Goal: Information Seeking & Learning: Learn about a topic

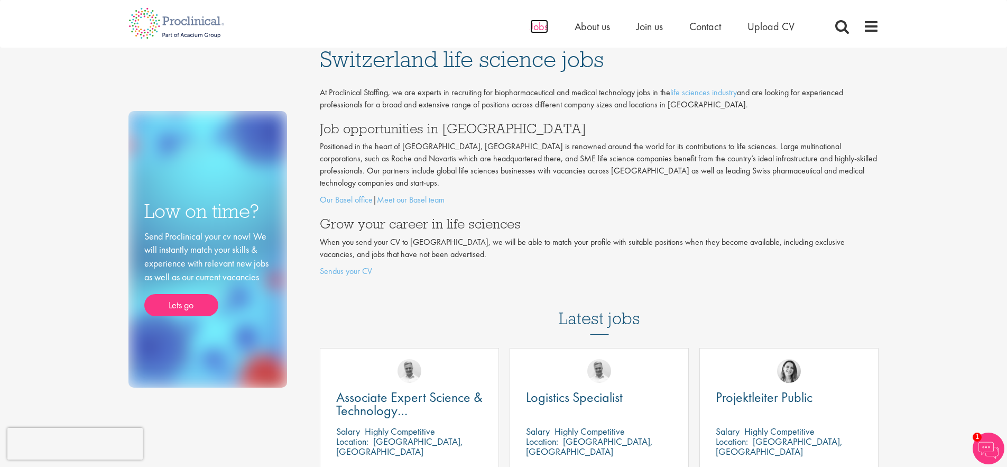
click at [533, 30] on span "Jobs" at bounding box center [539, 27] width 18 height 14
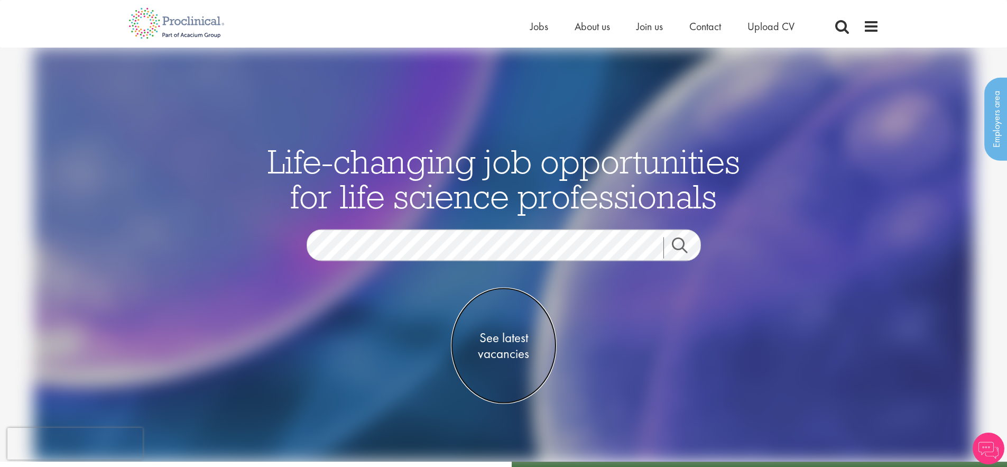
click at [513, 357] on span "See latest vacancies" at bounding box center [504, 345] width 106 height 32
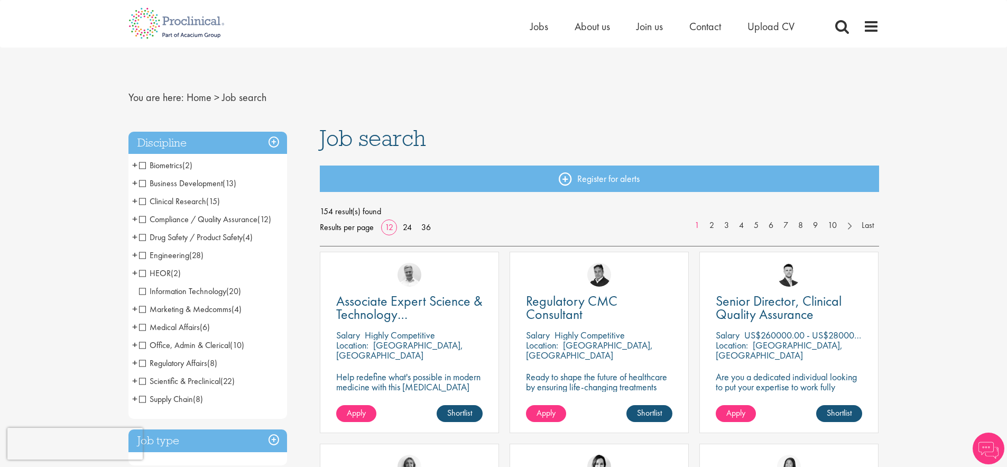
click at [144, 184] on span "Business Development" at bounding box center [181, 183] width 84 height 11
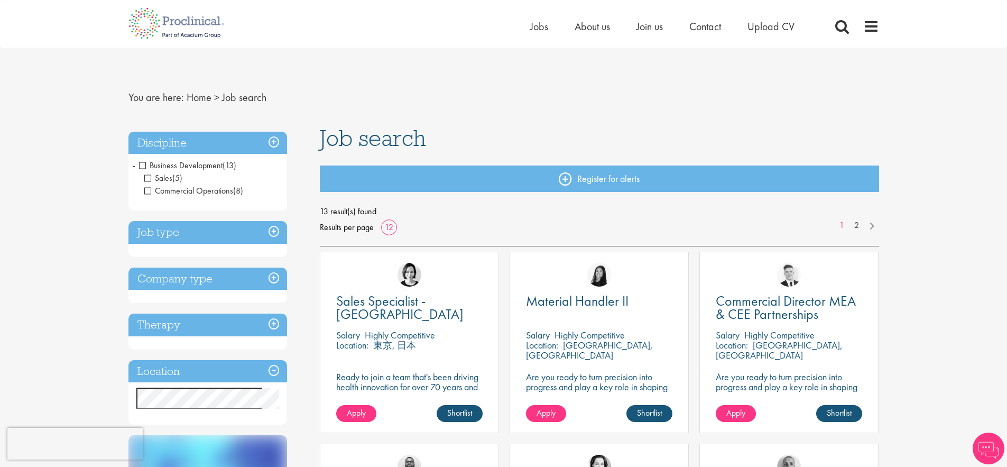
click at [146, 179] on span "Sales" at bounding box center [158, 177] width 28 height 11
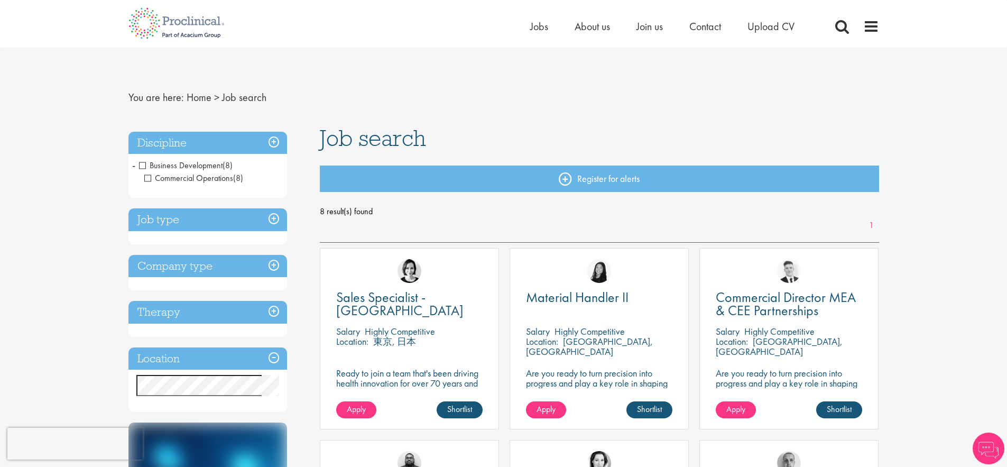
click at [275, 140] on h3 "Discipline" at bounding box center [207, 143] width 159 height 23
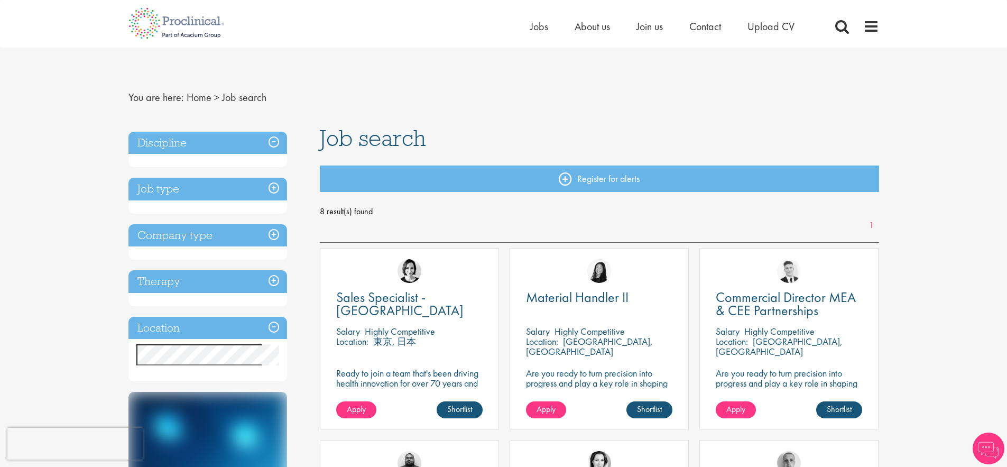
click at [274, 140] on h3 "Discipline" at bounding box center [207, 143] width 159 height 23
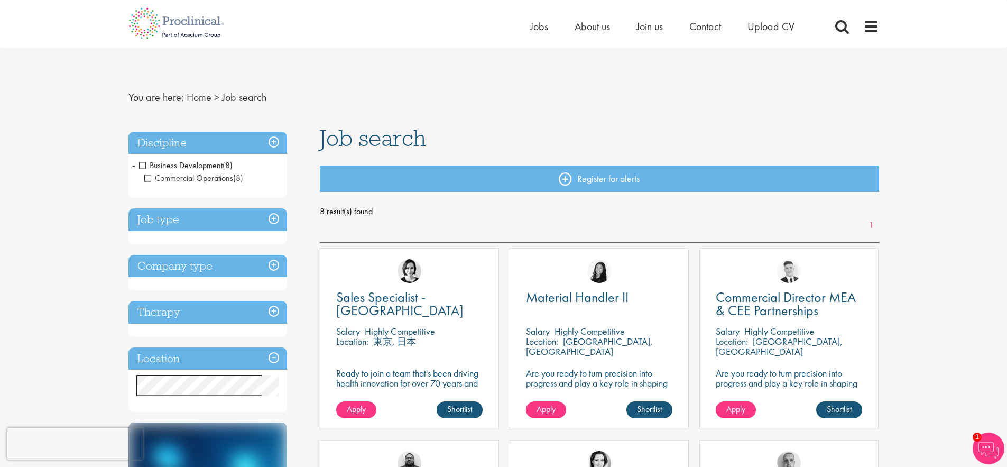
click at [219, 221] on h3 "Job type" at bounding box center [207, 219] width 159 height 23
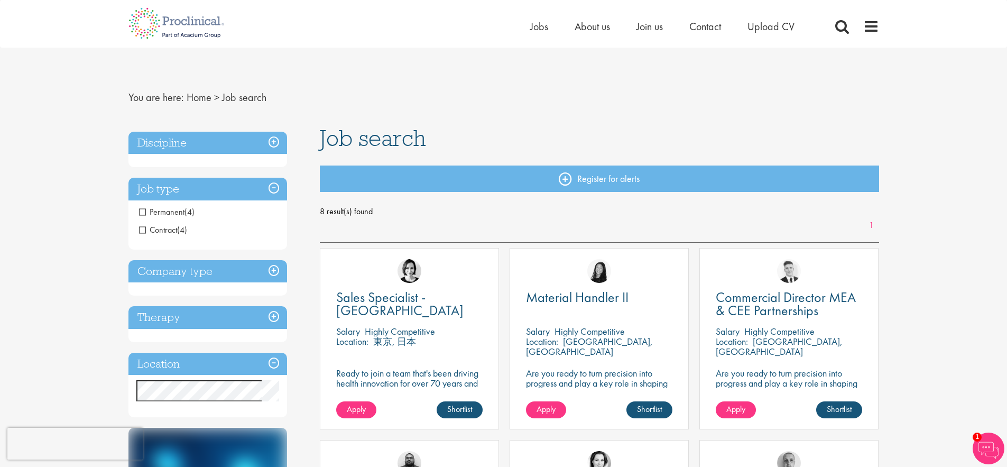
click at [217, 184] on h3 "Job type" at bounding box center [207, 189] width 159 height 23
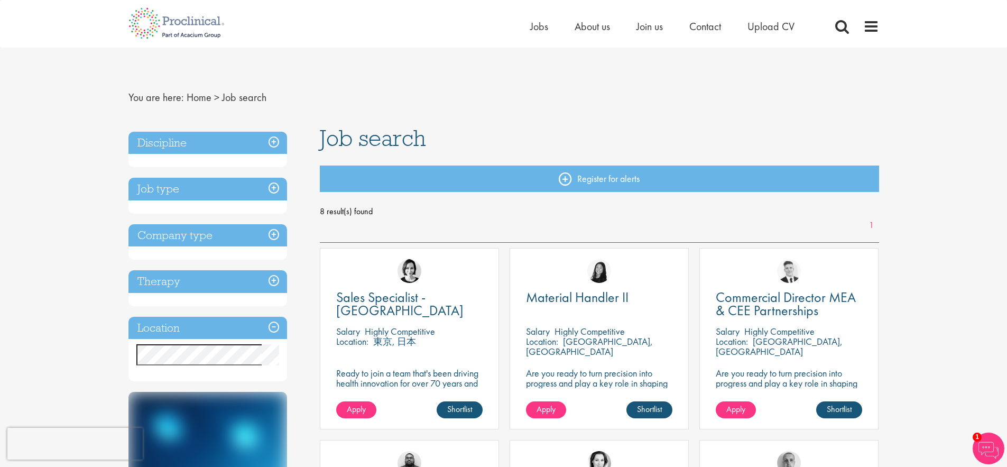
click at [229, 100] on span "Job search" at bounding box center [244, 97] width 44 height 14
click at [241, 100] on span "Job search" at bounding box center [244, 97] width 44 height 14
click at [192, 96] on link "Home" at bounding box center [199, 97] width 25 height 14
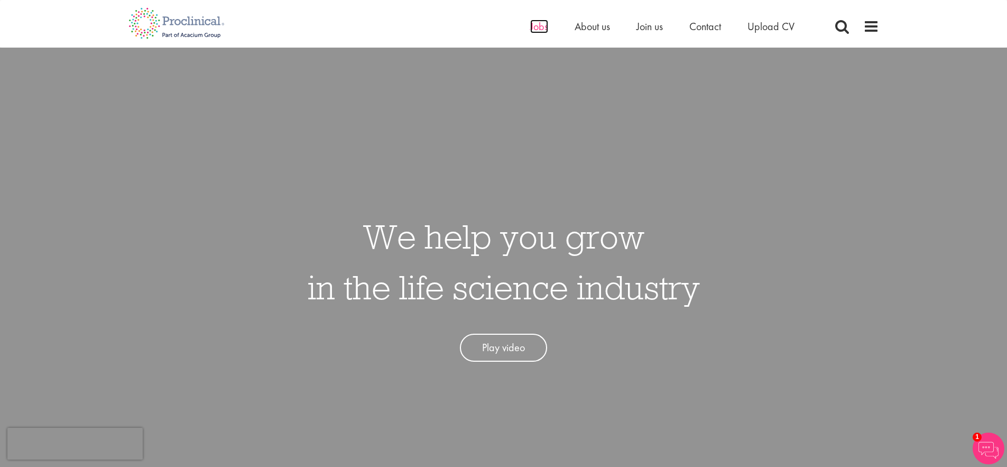
click at [537, 25] on span "Jobs" at bounding box center [539, 27] width 18 height 14
